Goal: Task Accomplishment & Management: Use online tool/utility

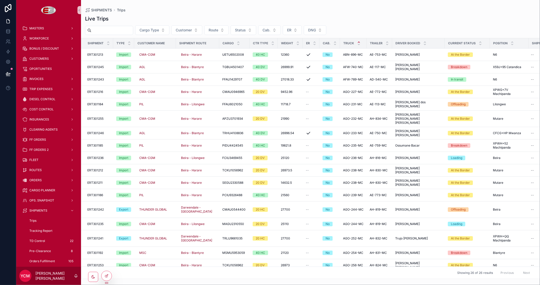
scroll to position [107, 0]
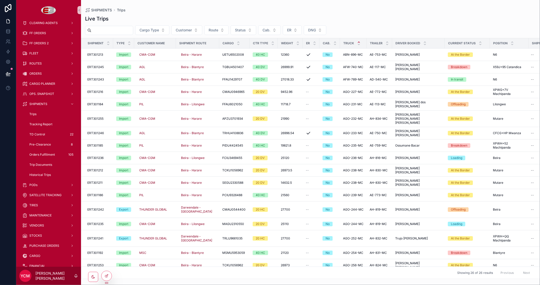
click at [125, 28] on input "scrollable content" at bounding box center [111, 30] width 41 height 7
paste input "**********"
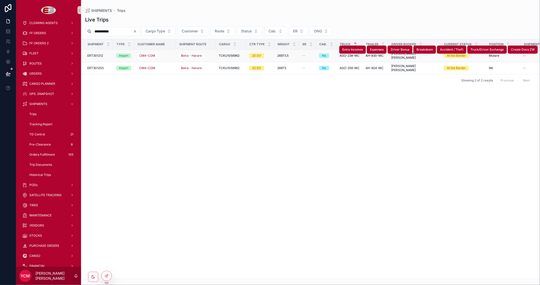
type input "**********"
click at [309, 54] on div "--" at bounding box center [307, 56] width 11 height 4
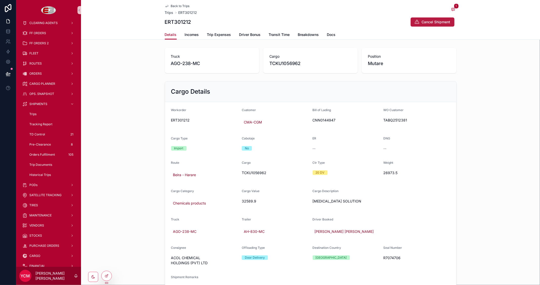
click at [419, 20] on button "Cancel Shipment" at bounding box center [432, 21] width 44 height 9
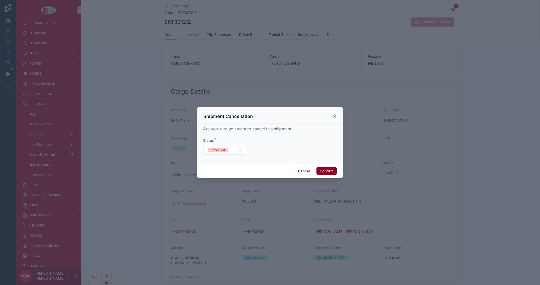
click at [323, 171] on button "Confirm" at bounding box center [326, 171] width 20 height 8
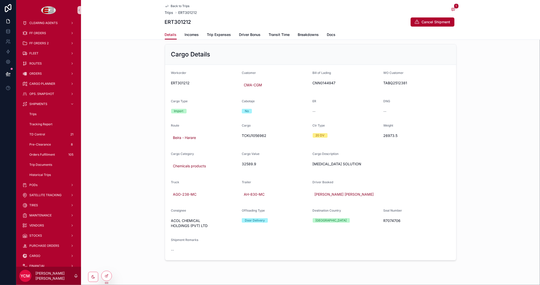
scroll to position [41, 0]
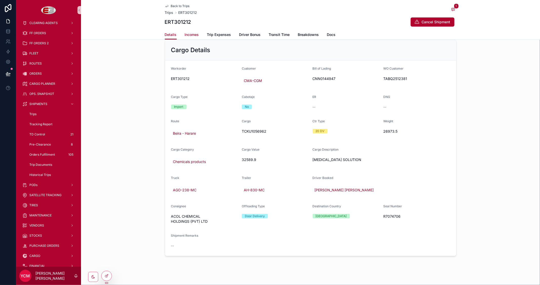
click at [185, 37] on link "Incomes" at bounding box center [192, 35] width 14 height 10
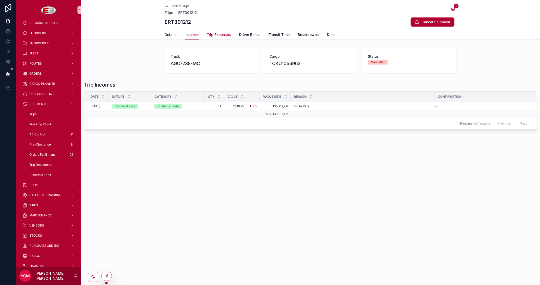
click at [216, 35] on span "Trip Expenses" at bounding box center [219, 34] width 24 height 5
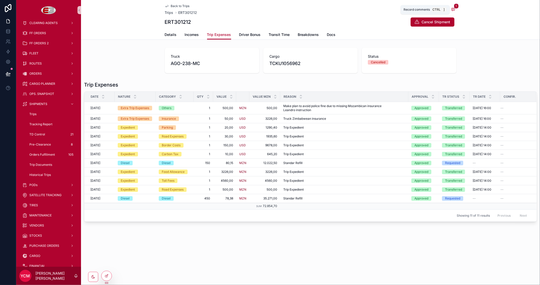
click at [453, 8] on icon "scrollable content" at bounding box center [453, 9] width 4 height 4
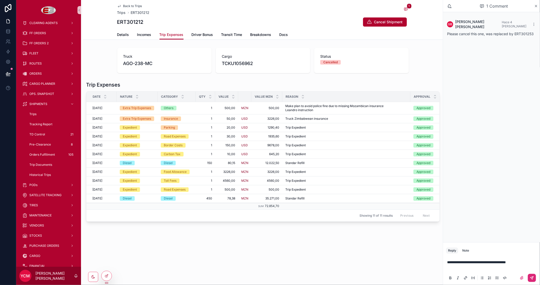
click at [535, 277] on button "scrollable content" at bounding box center [532, 278] width 8 height 8
click at [142, 4] on div "Back to Trips" at bounding box center [133, 6] width 32 height 4
click at [138, 4] on span "Back to Trips" at bounding box center [132, 6] width 19 height 4
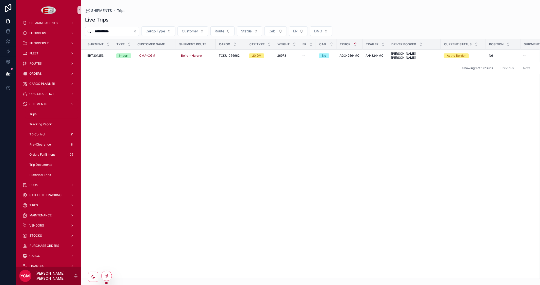
click at [137, 30] on icon "Clear" at bounding box center [135, 31] width 4 height 4
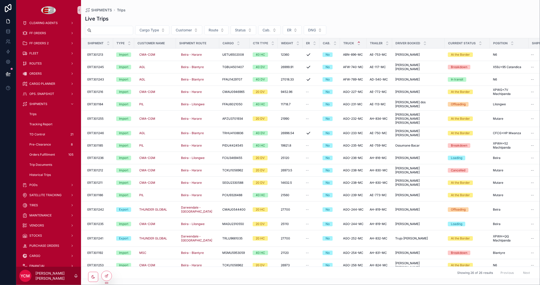
scroll to position [84, 0]
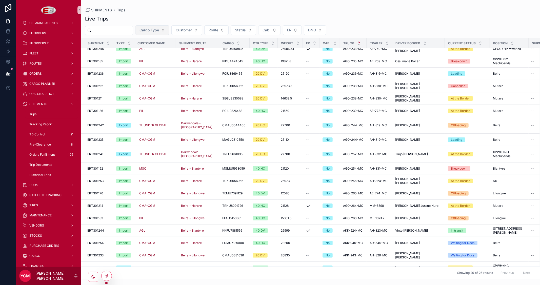
click at [159, 29] on span "Cargo Type" at bounding box center [148, 30] width 19 height 5
click at [143, 51] on div "Import" at bounding box center [164, 51] width 61 height 8
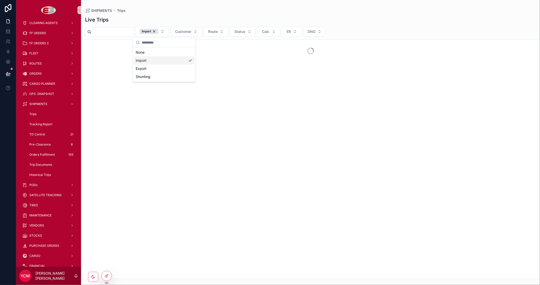
click at [427, 31] on div "Import Customer Route Status Cab. ER DNG" at bounding box center [310, 31] width 459 height 10
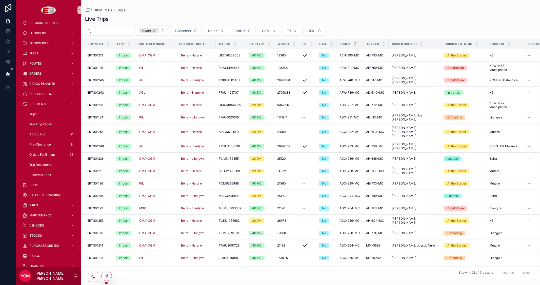
click at [100, 219] on span "ERT301253" at bounding box center [95, 221] width 16 height 4
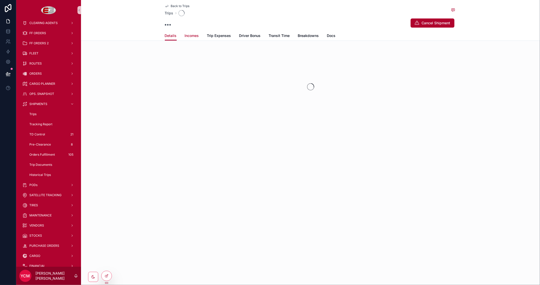
click at [192, 36] on span "Incomes" at bounding box center [192, 35] width 14 height 5
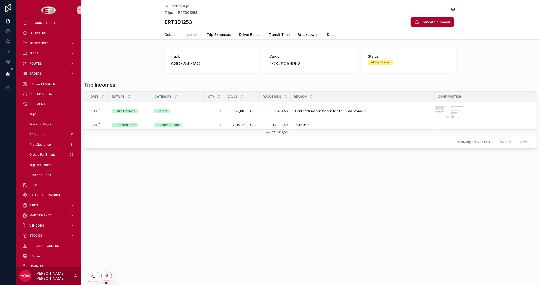
click at [175, 6] on span "Back to Trips" at bounding box center [180, 6] width 19 height 4
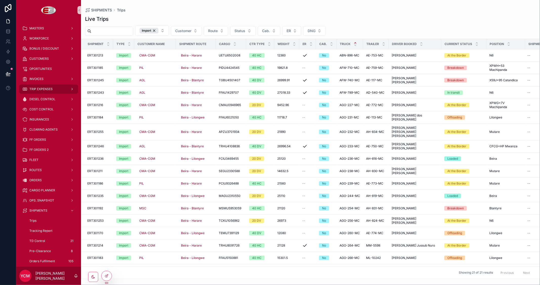
click at [45, 87] on span "TRIP EXPENSES" at bounding box center [40, 89] width 23 height 4
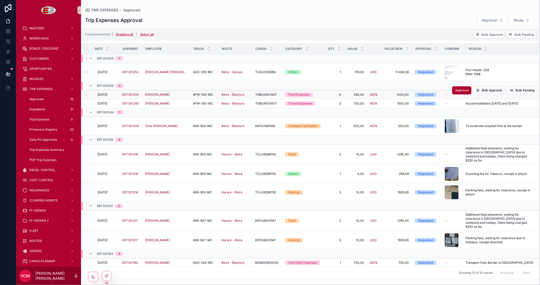
click at [84, 97] on td "scrollable content" at bounding box center [86, 94] width 10 height 9
click at [485, 34] on span "Bulk Approval" at bounding box center [491, 35] width 21 height 4
click at [513, 26] on icon "scrollable content" at bounding box center [513, 24] width 4 height 4
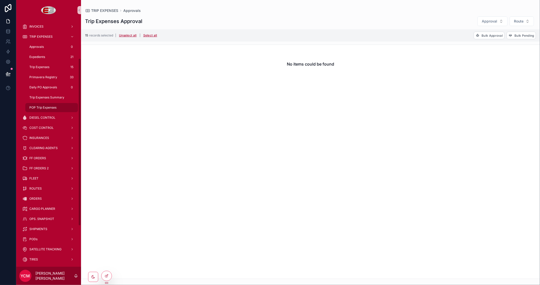
scroll to position [56, 0]
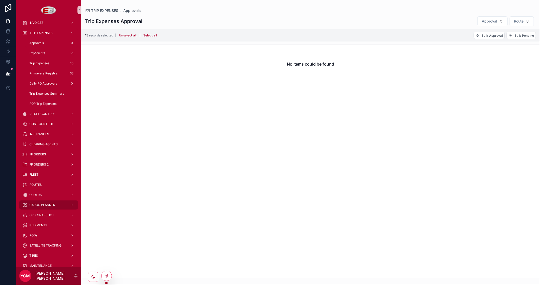
click at [51, 203] on span "CARGO PLANNER" at bounding box center [42, 205] width 26 height 4
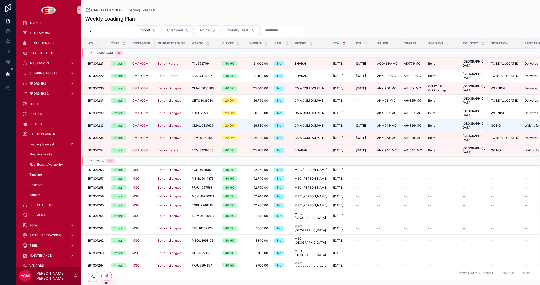
click at [133, 29] on input "scrollable content" at bounding box center [111, 30] width 41 height 7
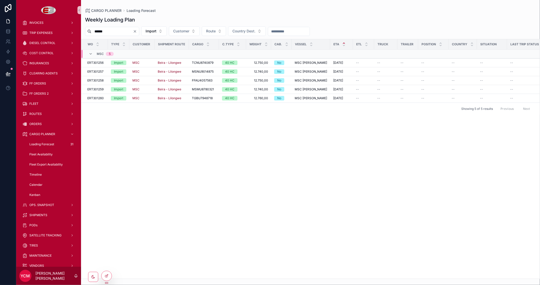
type input "******"
click at [346, 4] on div "CARGO PLANNER Loading Forecast Weekly Loading Plan ****** Import Customer Route…" at bounding box center [310, 139] width 459 height 279
click at [482, 57] on span "Truck Allocation" at bounding box center [490, 58] width 24 height 4
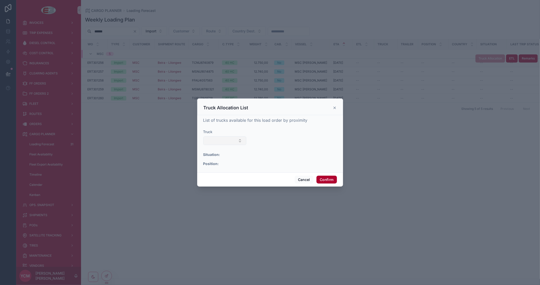
click at [216, 141] on button "Select Button" at bounding box center [224, 140] width 43 height 9
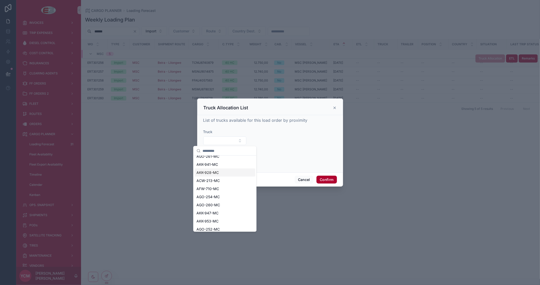
scroll to position [7, 0]
click at [220, 226] on div "AGO-252-MC" at bounding box center [224, 227] width 61 height 8
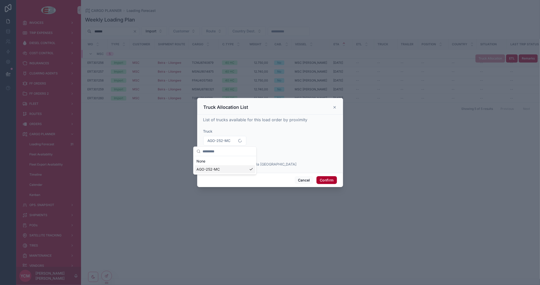
scroll to position [0, 0]
click at [333, 179] on button "Confirm" at bounding box center [326, 180] width 20 height 8
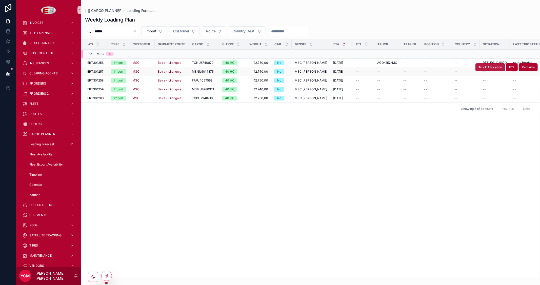
click at [485, 67] on span "Truck Allocation" at bounding box center [490, 67] width 24 height 4
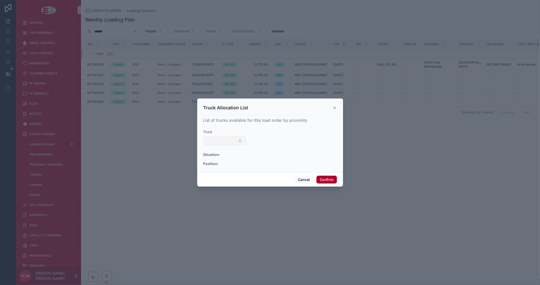
click at [238, 138] on button "Select Button" at bounding box center [224, 140] width 43 height 9
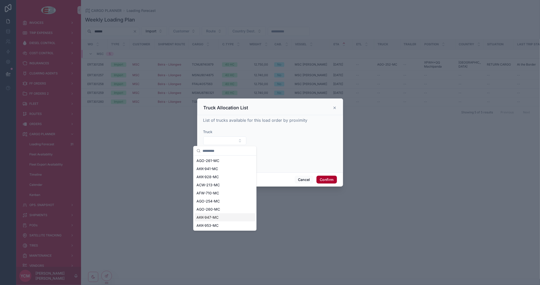
click at [211, 216] on span "AKK-947-MC" at bounding box center [207, 217] width 22 height 5
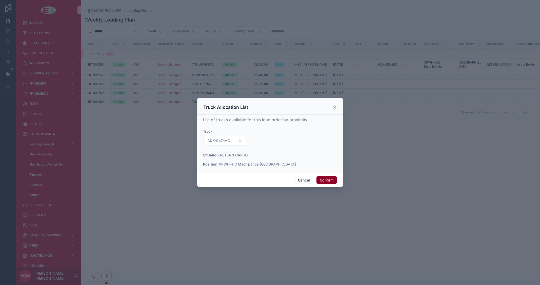
click at [323, 181] on button "Confirm" at bounding box center [326, 180] width 20 height 8
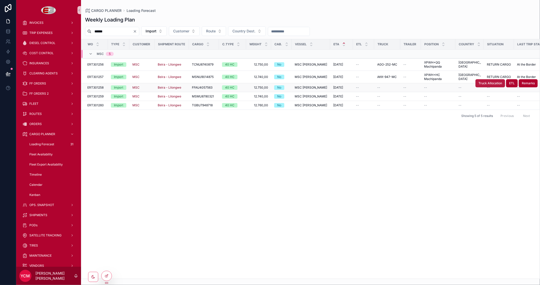
click at [486, 84] on span "Truck Allocation" at bounding box center [490, 83] width 24 height 4
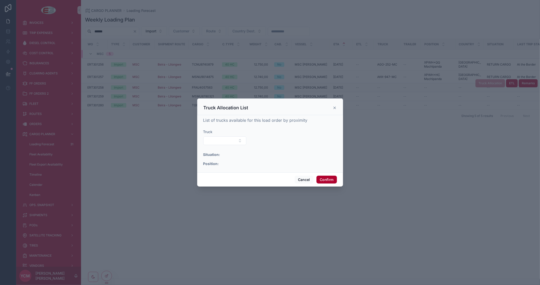
click at [235, 136] on div "Truck" at bounding box center [224, 137] width 43 height 16
click at [232, 141] on button "Select Button" at bounding box center [224, 140] width 43 height 9
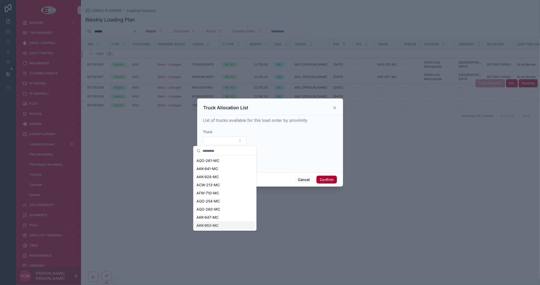
click at [226, 225] on div "AKK-953-MC" at bounding box center [224, 225] width 61 height 8
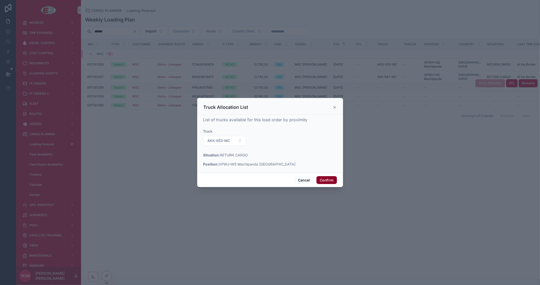
click at [329, 179] on button "Confirm" at bounding box center [326, 180] width 20 height 8
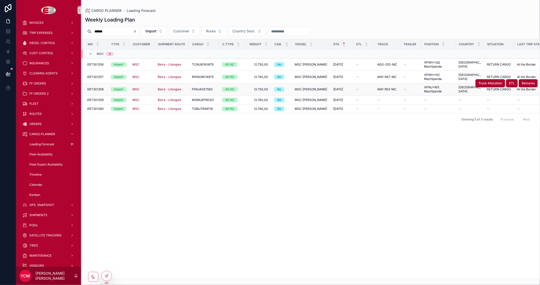
click at [487, 90] on span "RETURN CARGO" at bounding box center [499, 89] width 24 height 4
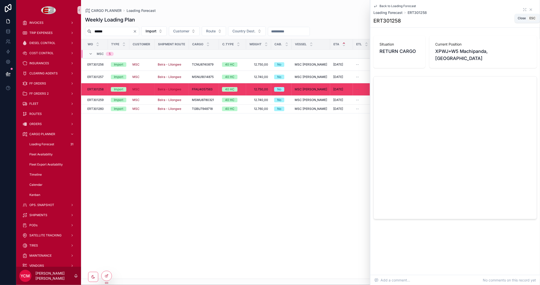
click at [531, 9] on icon "scrollable content" at bounding box center [531, 10] width 2 height 2
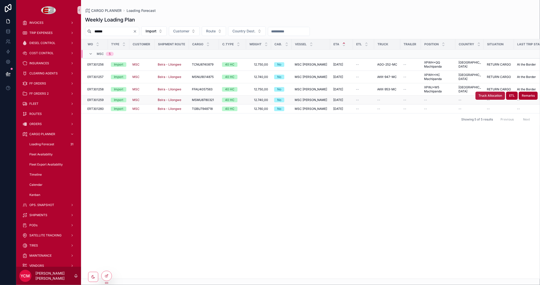
click at [487, 96] on span "Truck Allocation" at bounding box center [490, 96] width 24 height 4
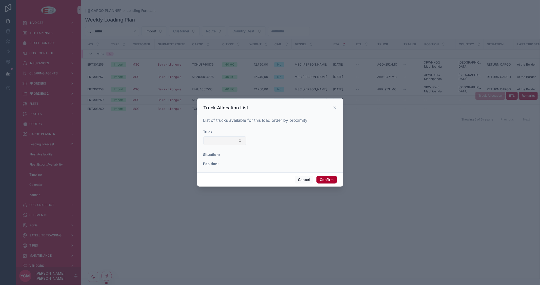
click at [237, 144] on button "Select Button" at bounding box center [224, 140] width 43 height 9
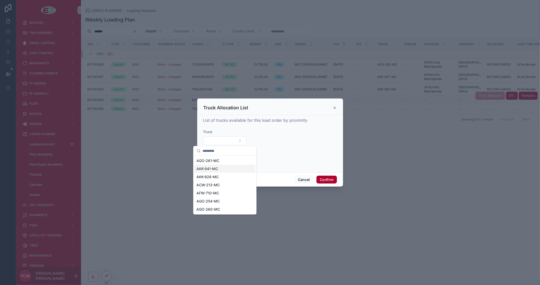
click at [221, 169] on div "AKK-941-MC" at bounding box center [224, 169] width 61 height 8
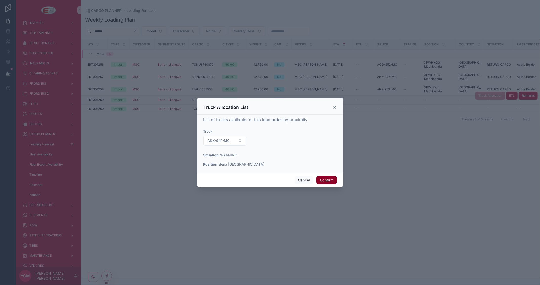
click at [327, 181] on button "Confirm" at bounding box center [326, 180] width 20 height 8
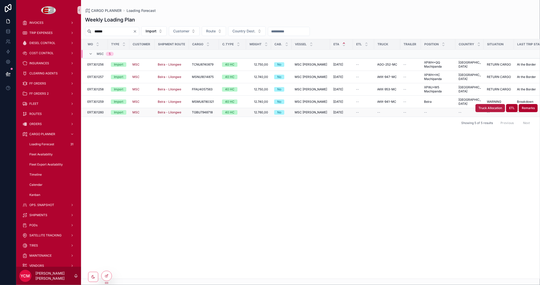
click at [483, 106] on span "Truck Allocation" at bounding box center [490, 108] width 24 height 4
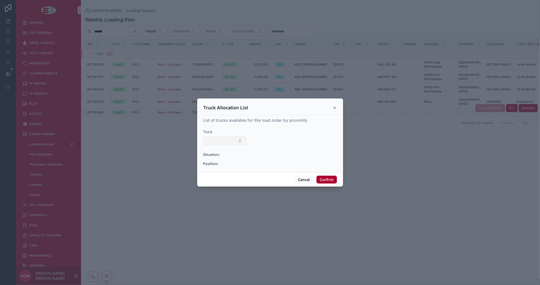
click at [240, 140] on button "Select Button" at bounding box center [224, 140] width 43 height 9
click at [333, 107] on icon at bounding box center [334, 108] width 4 height 4
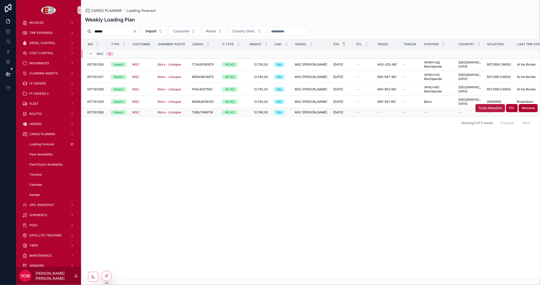
click at [487, 106] on span "Truck Allocation" at bounding box center [490, 108] width 24 height 4
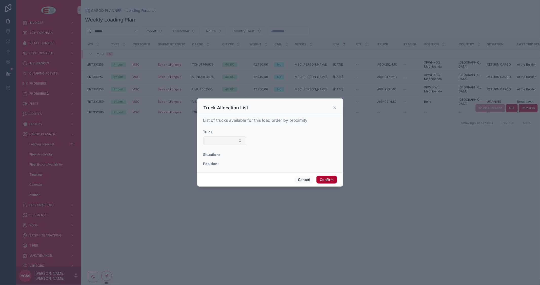
click at [242, 140] on button "Select Button" at bounding box center [224, 140] width 43 height 9
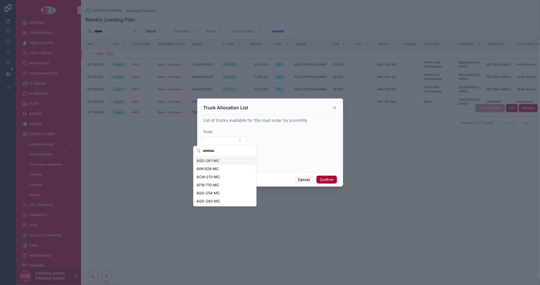
click at [307, 179] on button "Cancel" at bounding box center [304, 180] width 19 height 8
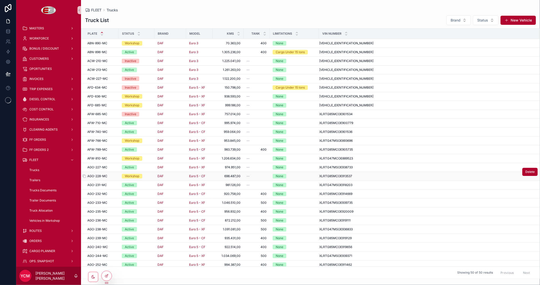
click at [111, 175] on div "AGO-228-MC AGO-228-MC" at bounding box center [101, 176] width 28 height 4
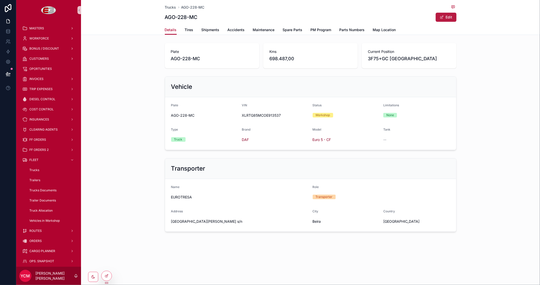
click at [451, 18] on button "Edit" at bounding box center [445, 17] width 21 height 9
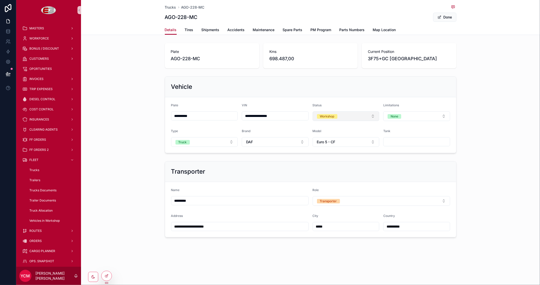
click at [362, 116] on button "Workshop" at bounding box center [345, 116] width 67 height 10
click at [327, 143] on div "Active" at bounding box center [323, 144] width 9 height 5
click at [445, 16] on button "Done" at bounding box center [444, 17] width 23 height 9
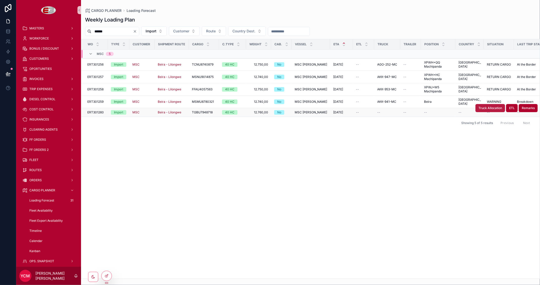
click at [492, 106] on span "Truck Allocation" at bounding box center [490, 108] width 24 height 4
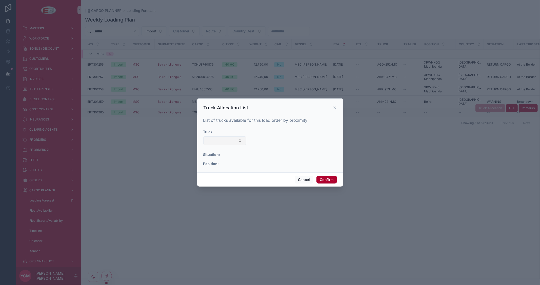
click at [241, 142] on button "Select Button" at bounding box center [224, 140] width 43 height 9
click at [129, 166] on div at bounding box center [270, 142] width 540 height 285
click at [302, 178] on button "Cancel" at bounding box center [304, 180] width 19 height 8
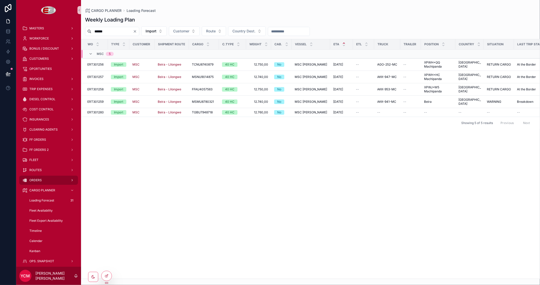
click at [36, 176] on div "ORDERS" at bounding box center [48, 180] width 53 height 8
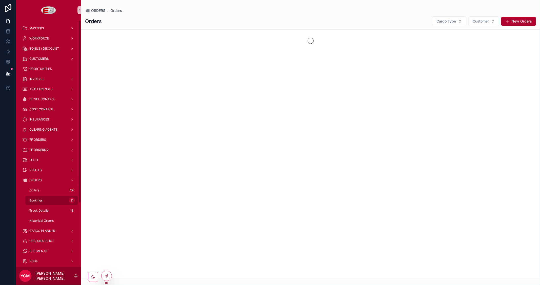
click at [39, 200] on span "Bookings" at bounding box center [35, 200] width 13 height 4
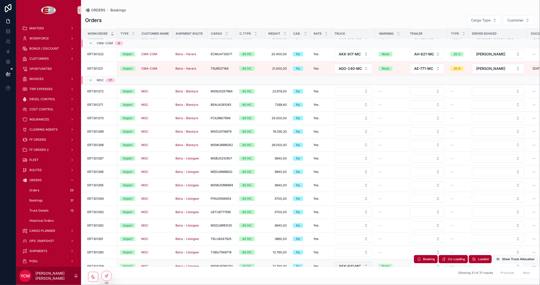
scroll to position [230, 0]
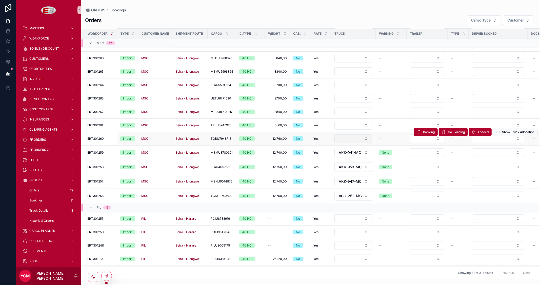
click at [359, 138] on button "Select Button" at bounding box center [353, 138] width 38 height 9
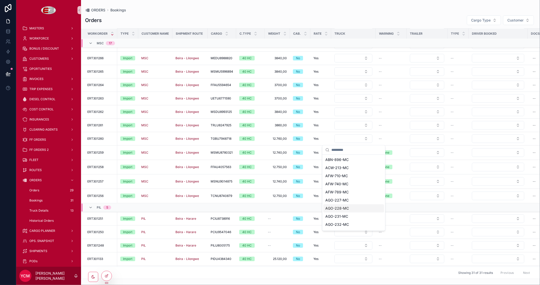
click at [346, 208] on span "AGO-228-MC" at bounding box center [337, 208] width 24 height 5
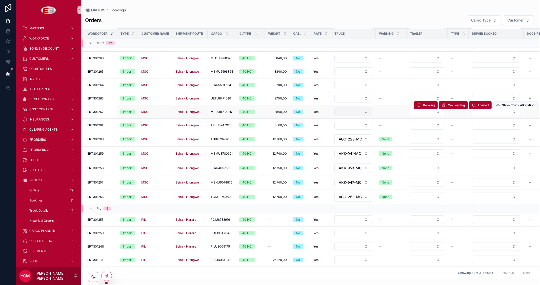
scroll to position [248, 0]
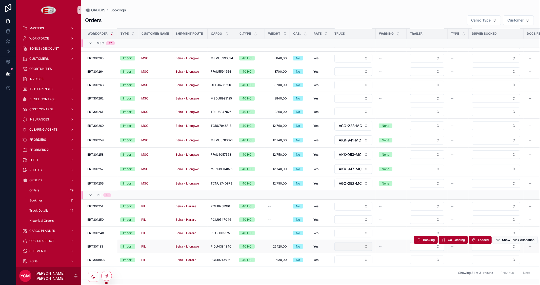
click at [360, 242] on button "Select Button" at bounding box center [353, 246] width 38 height 9
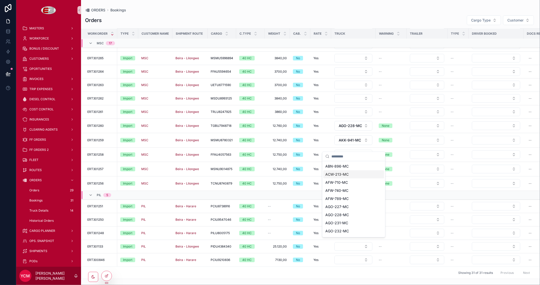
click at [343, 174] on span "ACW-213-MC" at bounding box center [336, 174] width 23 height 5
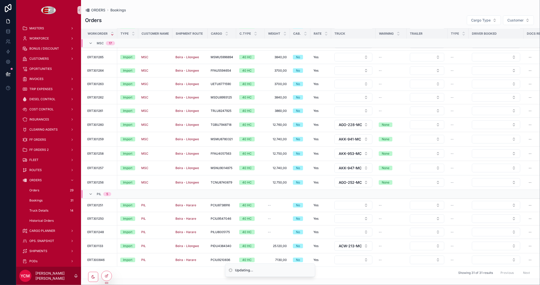
click at [371, 13] on div "Orders Cargo Type Customer Workorder Type Customer Name Shipment Route Cargo C.…" at bounding box center [310, 145] width 459 height 267
click at [49, 230] on span "CARGO PLANNER" at bounding box center [42, 231] width 26 height 4
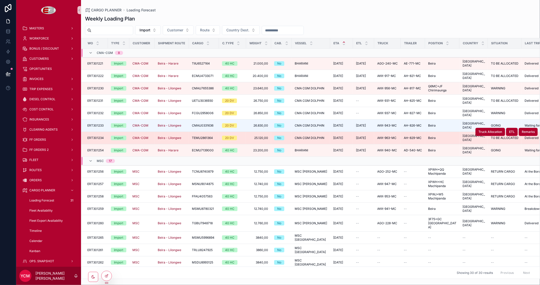
scroll to position [96, 0]
